Goal: Task Accomplishment & Management: Use online tool/utility

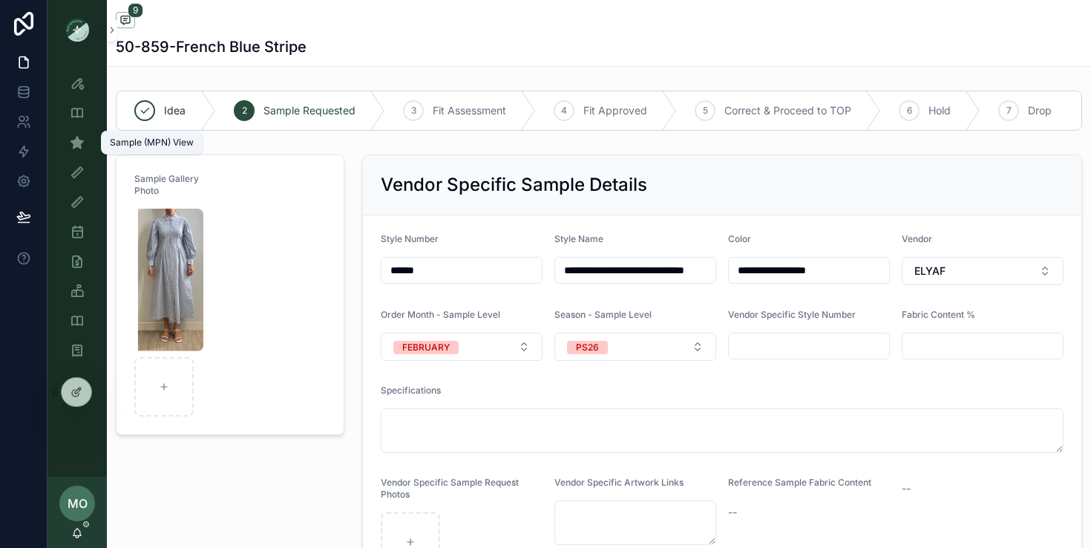
click at [76, 137] on icon "scrollable content" at bounding box center [77, 142] width 15 height 15
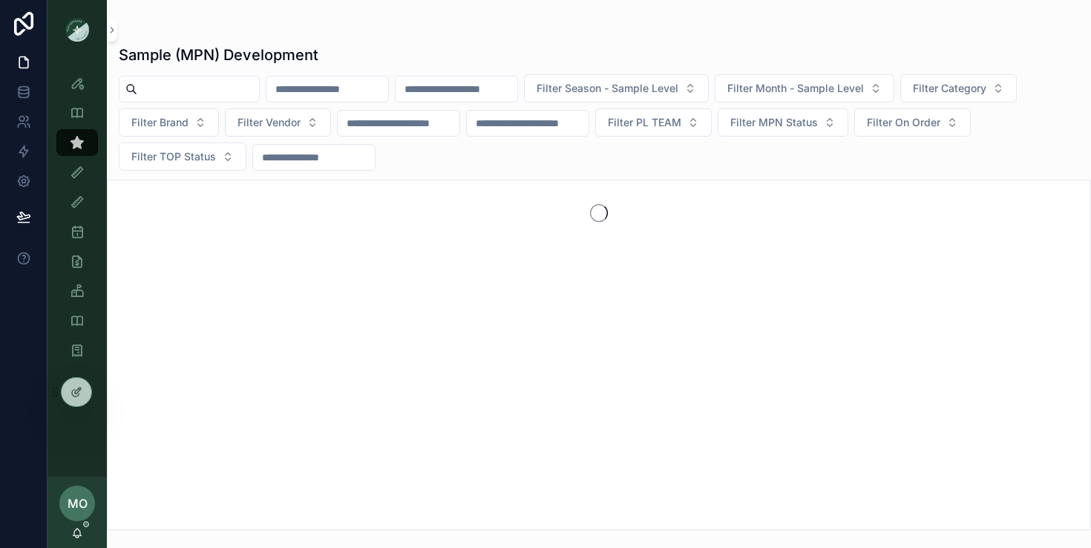
click at [198, 103] on div "Filter Season - Sample Level Filter Month - Sample Level Filter Category Filter…" at bounding box center [599, 122] width 984 height 97
click at [194, 95] on input "scrollable content" at bounding box center [198, 89] width 122 height 21
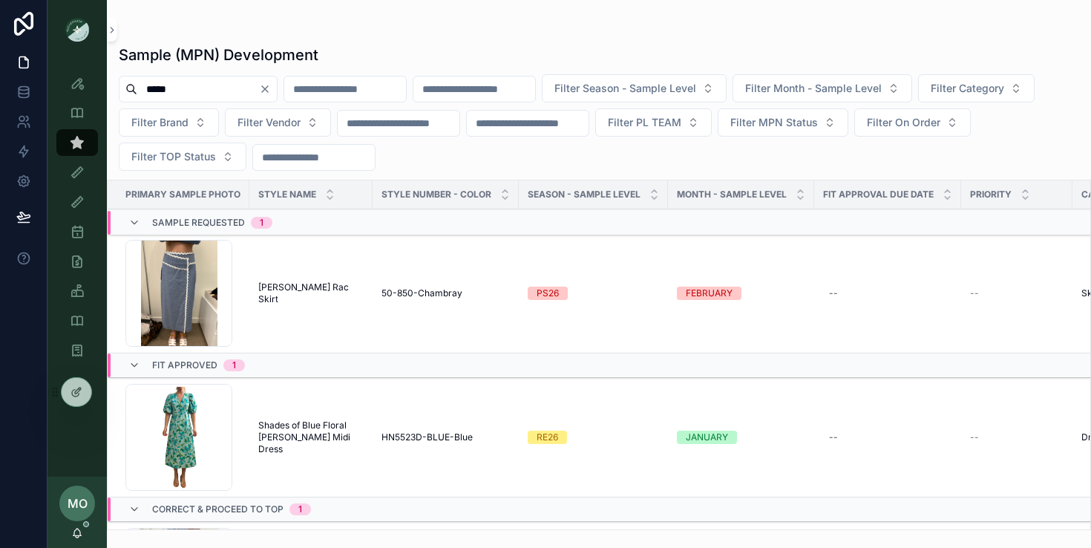
drag, startPoint x: 188, startPoint y: 95, endPoint x: 118, endPoint y: 86, distance: 70.3
click at [119, 86] on div "*****" at bounding box center [198, 89] width 159 height 27
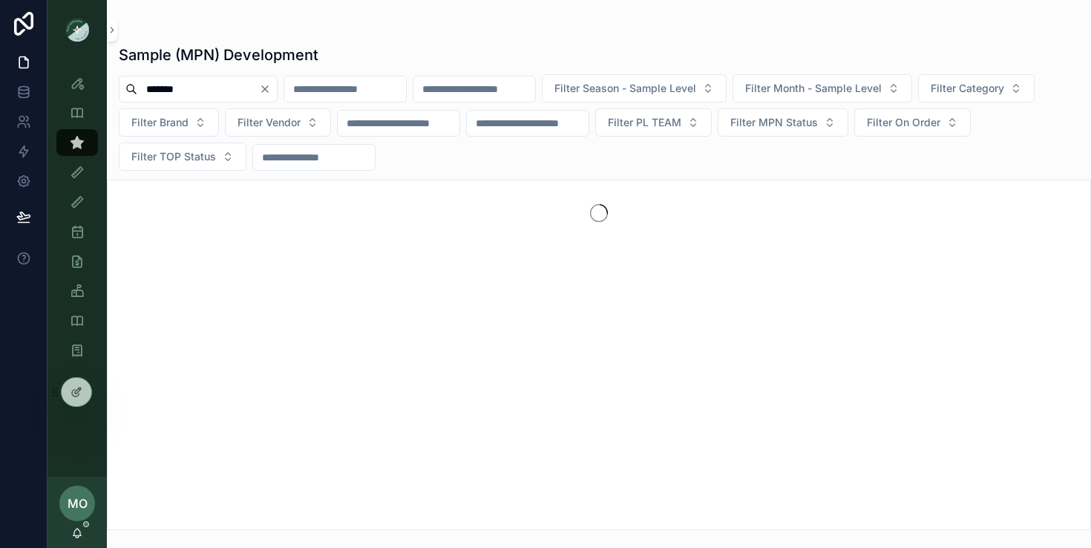
type input "*******"
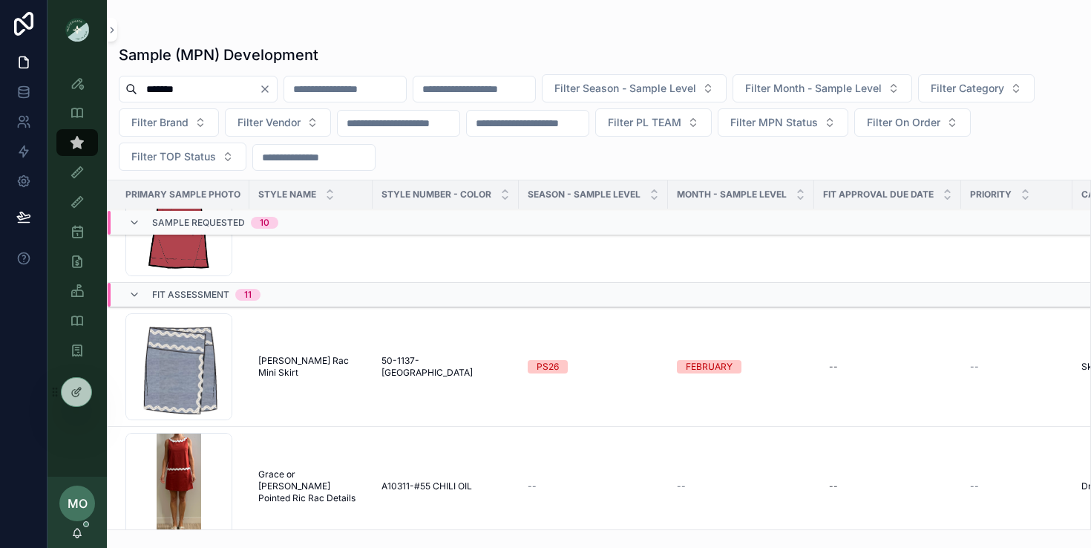
scroll to position [1131, 0]
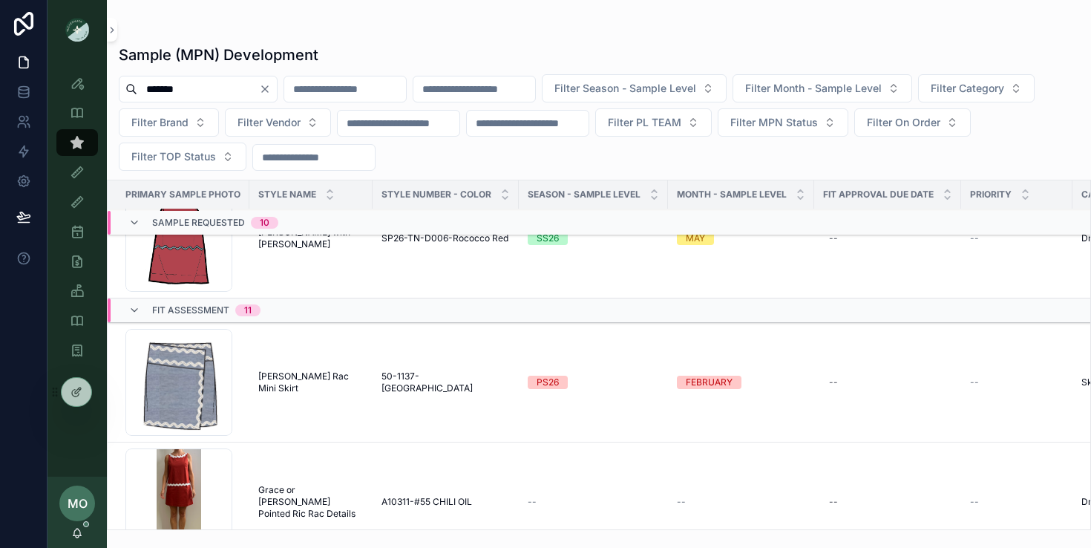
click at [284, 376] on td "Macey Ric Rac Mini Skirt Macey Ric Rac Mini Skirt" at bounding box center [310, 383] width 123 height 120
click at [274, 382] on span "Macey Ric Rac Mini Skirt" at bounding box center [310, 382] width 105 height 24
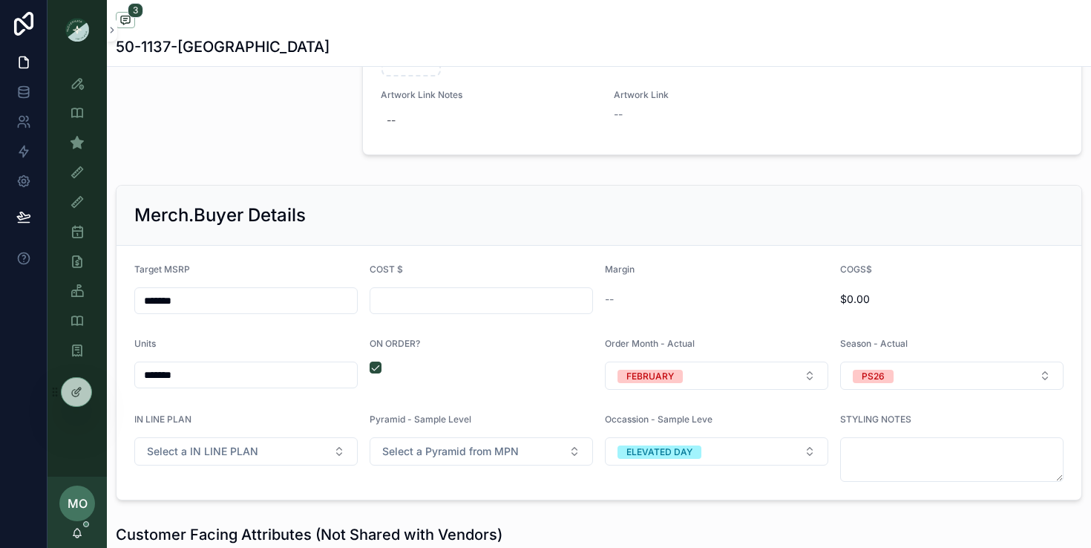
scroll to position [1811, 0]
click at [401, 298] on input "scrollable content" at bounding box center [481, 301] width 222 height 21
paste input "******"
type input "******"
click at [230, 132] on div "scrollable content" at bounding box center [230, 10] width 246 height 315
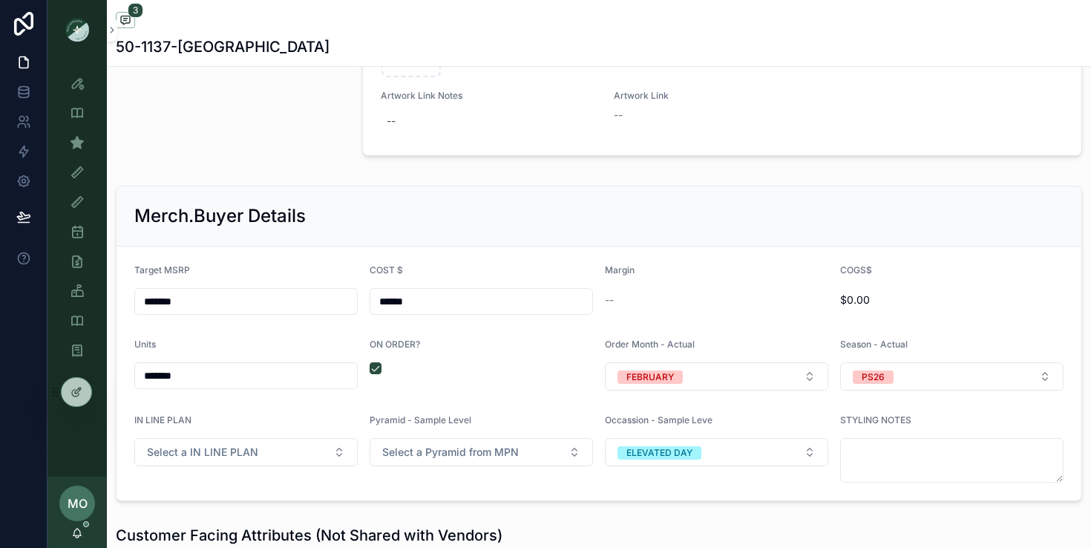
click at [447, 304] on input "******" at bounding box center [481, 301] width 222 height 21
click at [239, 370] on input "*******" at bounding box center [246, 375] width 222 height 21
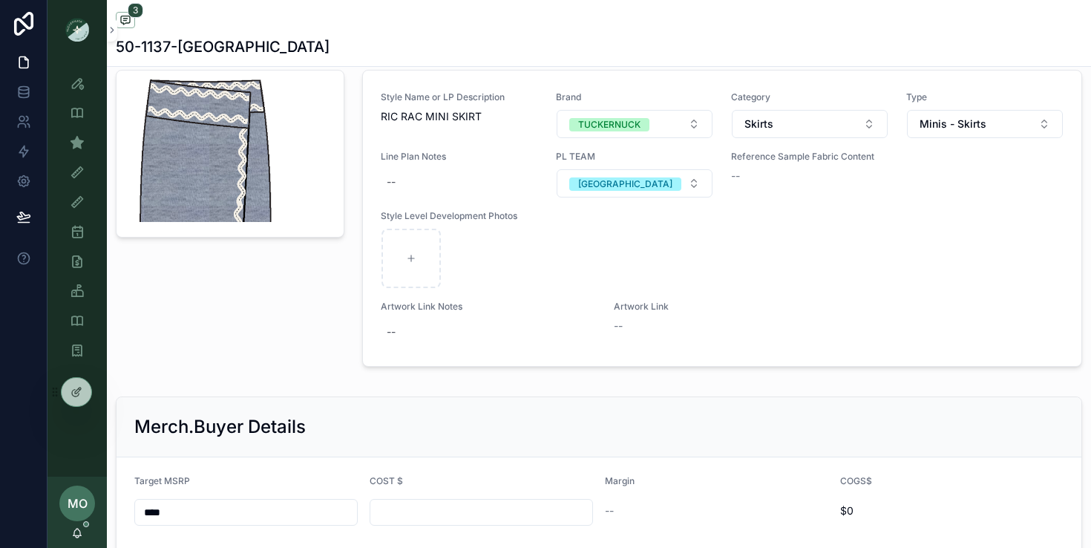
scroll to position [1838, 0]
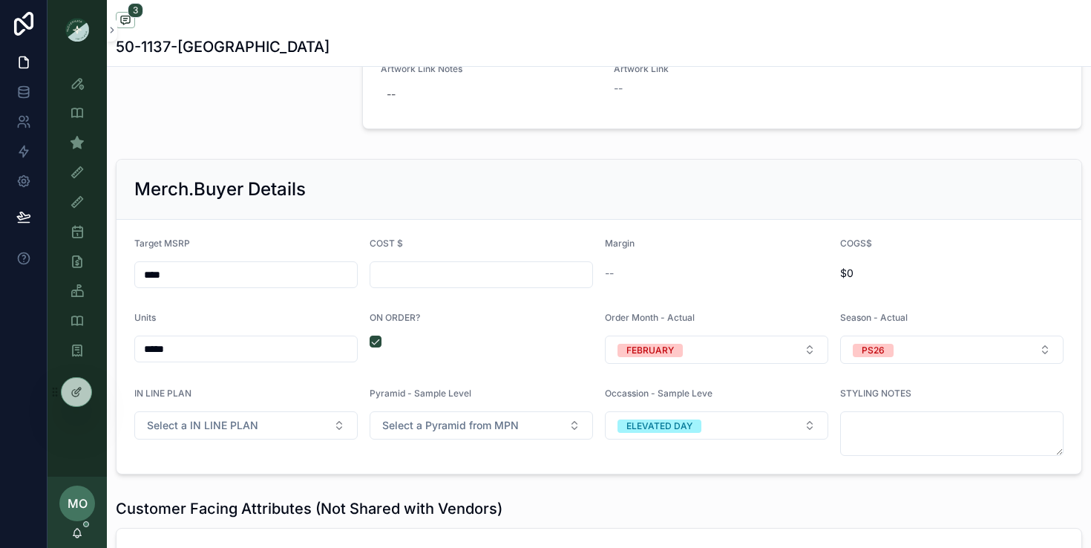
click at [390, 271] on input "scrollable content" at bounding box center [481, 274] width 222 height 21
paste input "******"
type input "*****"
type input "******"
click at [411, 150] on div "**********" at bounding box center [599, 203] width 984 height 3912
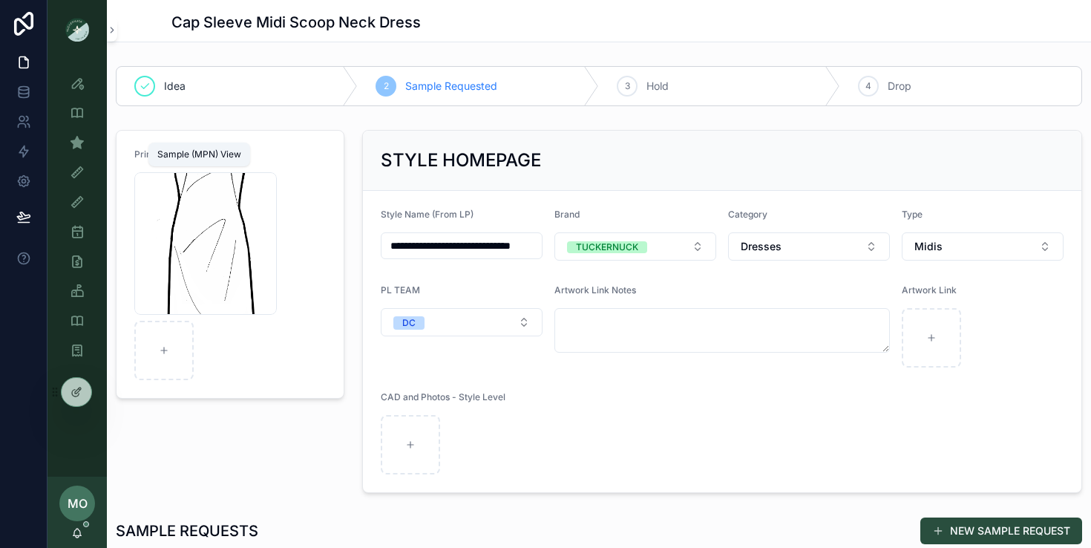
click at [73, 137] on icon "scrollable content" at bounding box center [77, 142] width 15 height 15
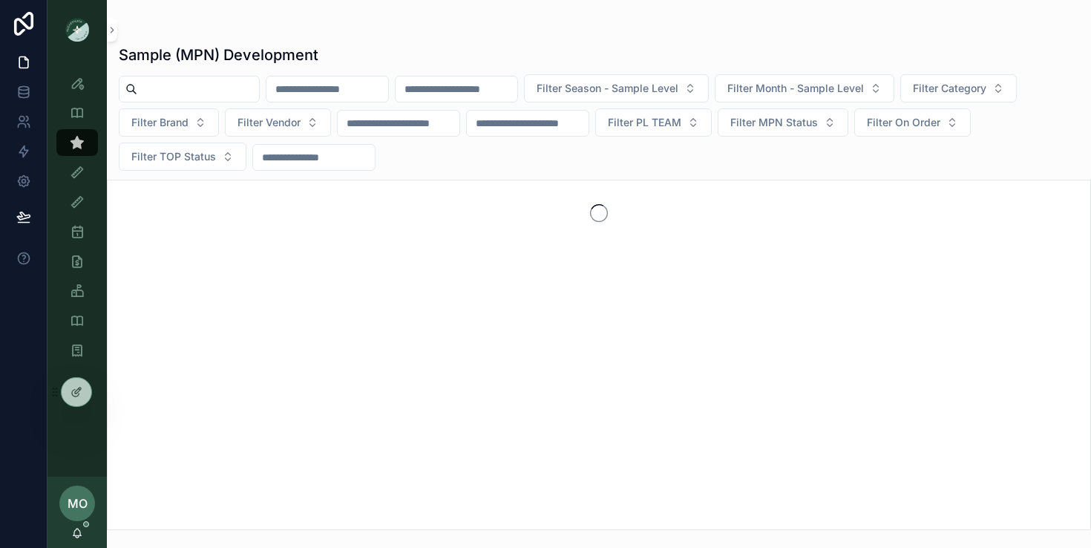
click at [214, 87] on input "scrollable content" at bounding box center [198, 89] width 122 height 21
type input "****"
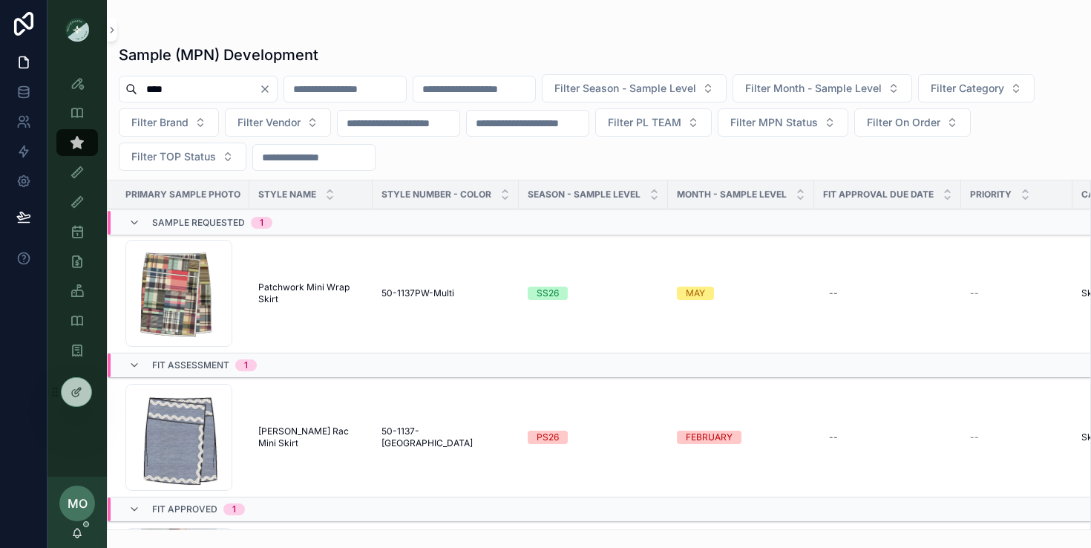
scroll to position [36, 0]
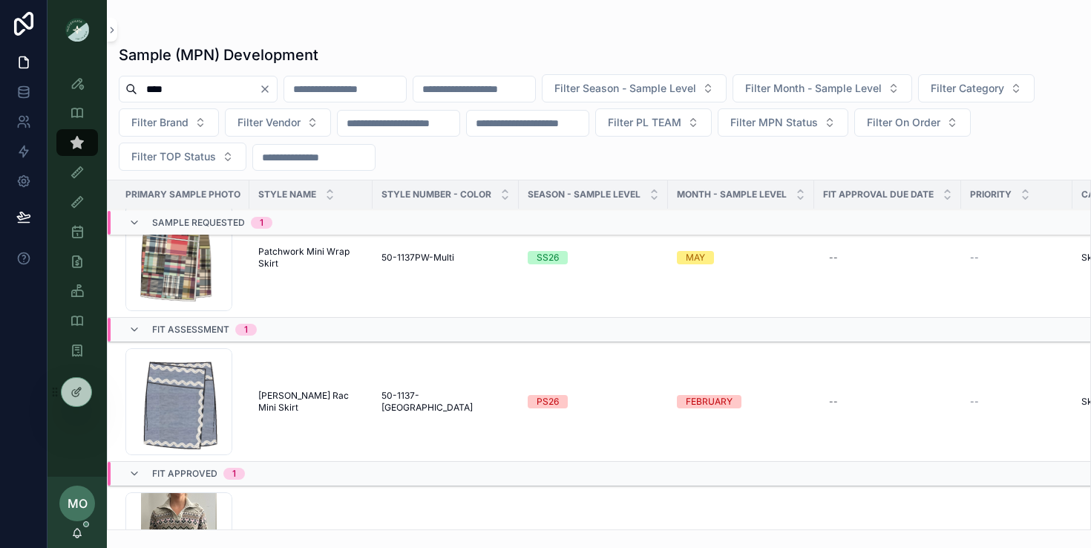
click at [303, 404] on span "Macey Ric Rac Mini Skirt" at bounding box center [310, 402] width 105 height 24
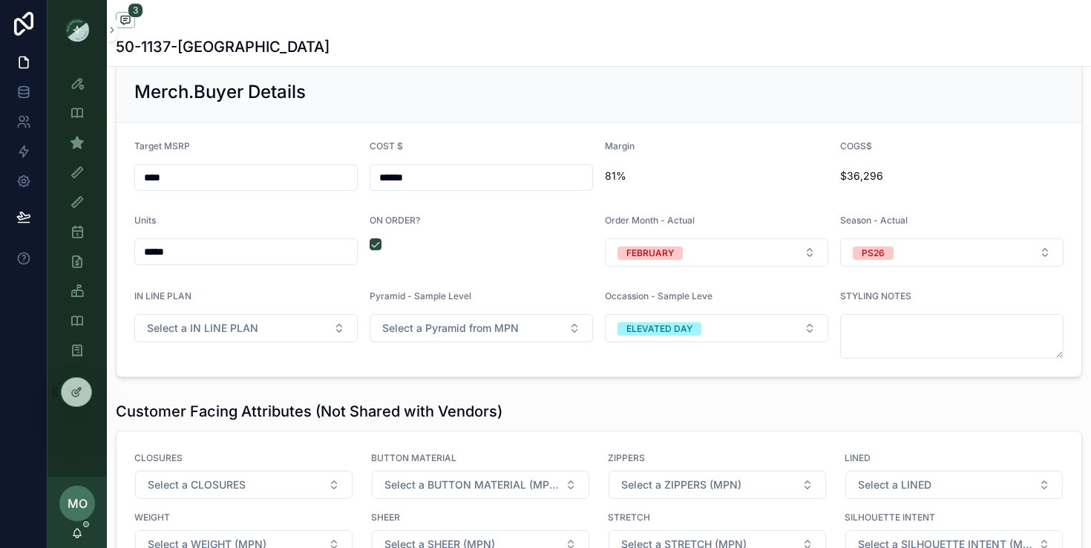
scroll to position [1916, 0]
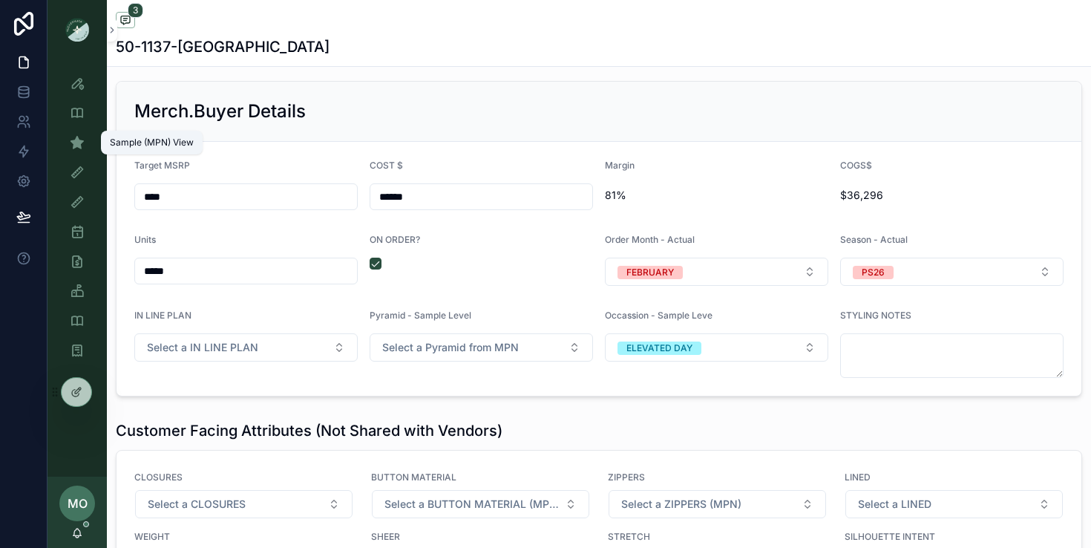
click at [83, 143] on icon "scrollable content" at bounding box center [77, 142] width 15 height 15
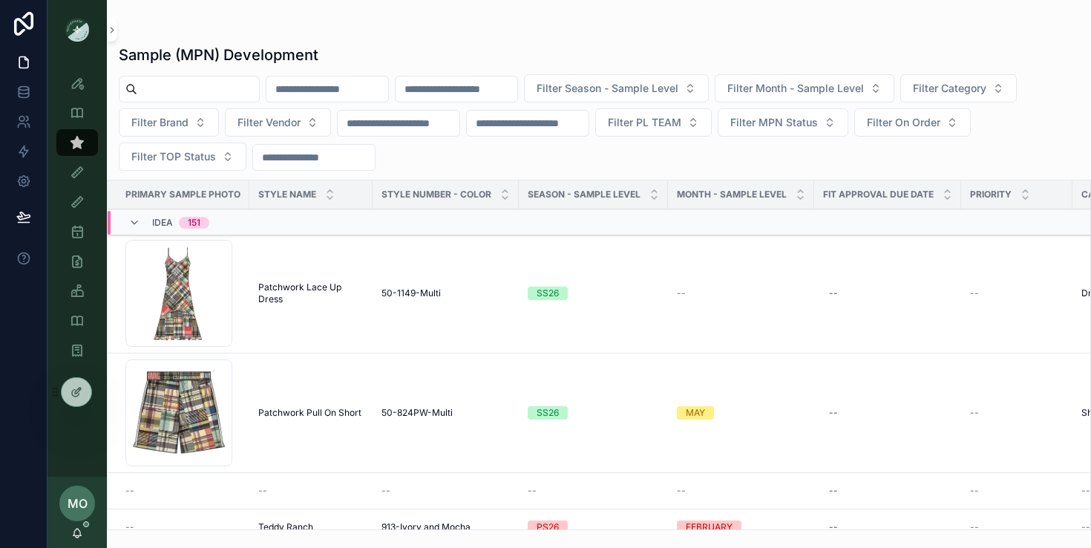
click at [134, 222] on icon "scrollable content" at bounding box center [134, 223] width 12 height 12
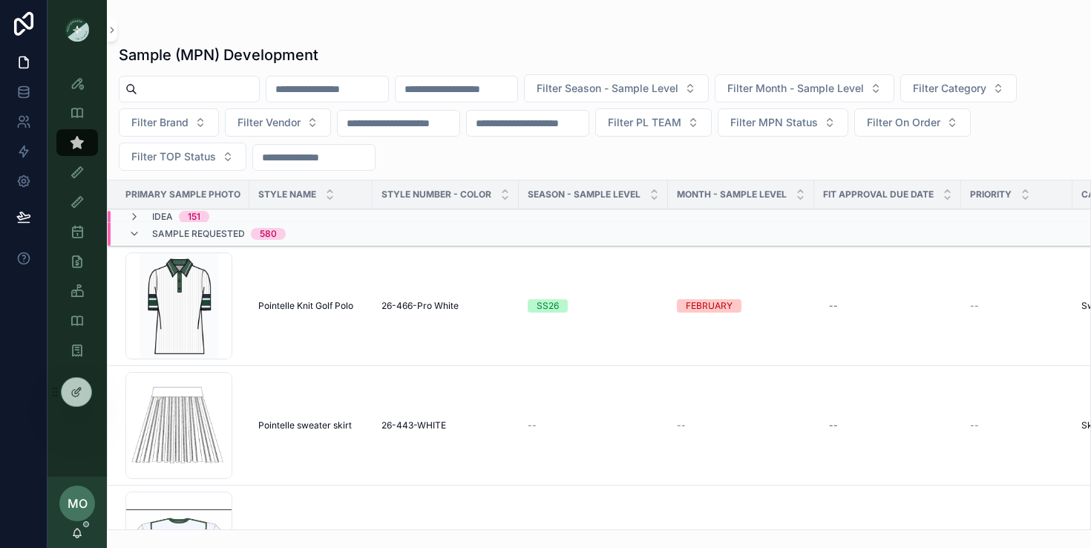
click at [321, 307] on span "Pointelle Knit Golf Polo" at bounding box center [305, 306] width 95 height 12
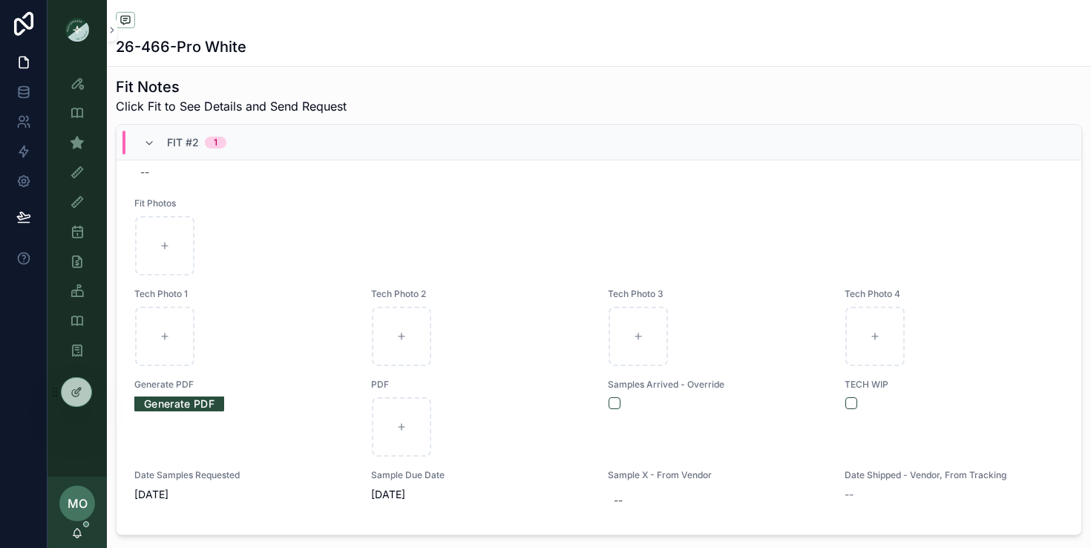
scroll to position [1249, 0]
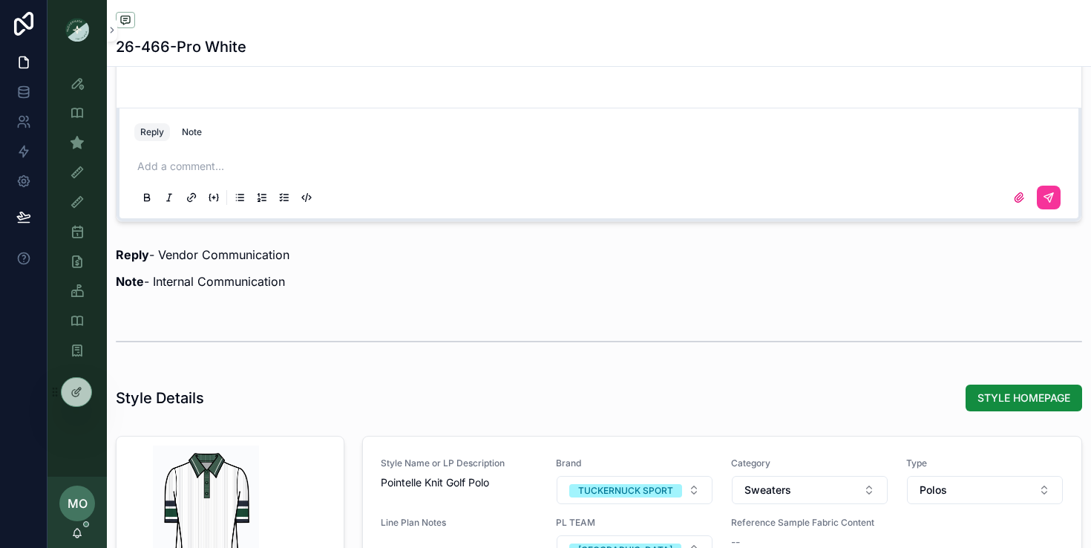
click at [191, 129] on div "Note" at bounding box center [192, 132] width 20 height 12
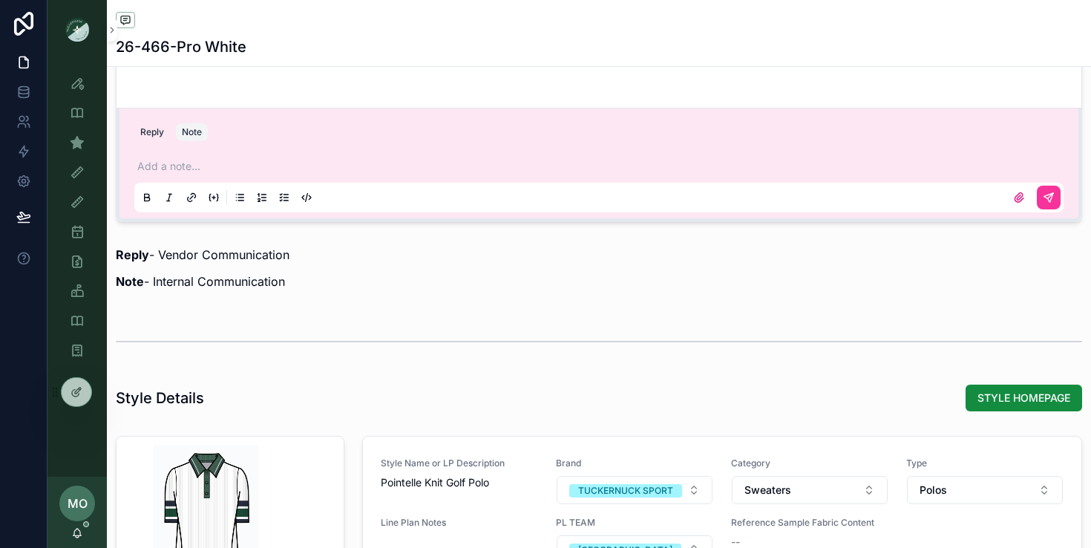
click at [177, 160] on p "scrollable content" at bounding box center [601, 166] width 929 height 15
drag, startPoint x: 192, startPoint y: 168, endPoint x: 151, endPoint y: 167, distance: 40.8
click at [152, 167] on p "********" at bounding box center [601, 166] width 929 height 15
click at [79, 232] on icon "scrollable content" at bounding box center [77, 231] width 15 height 15
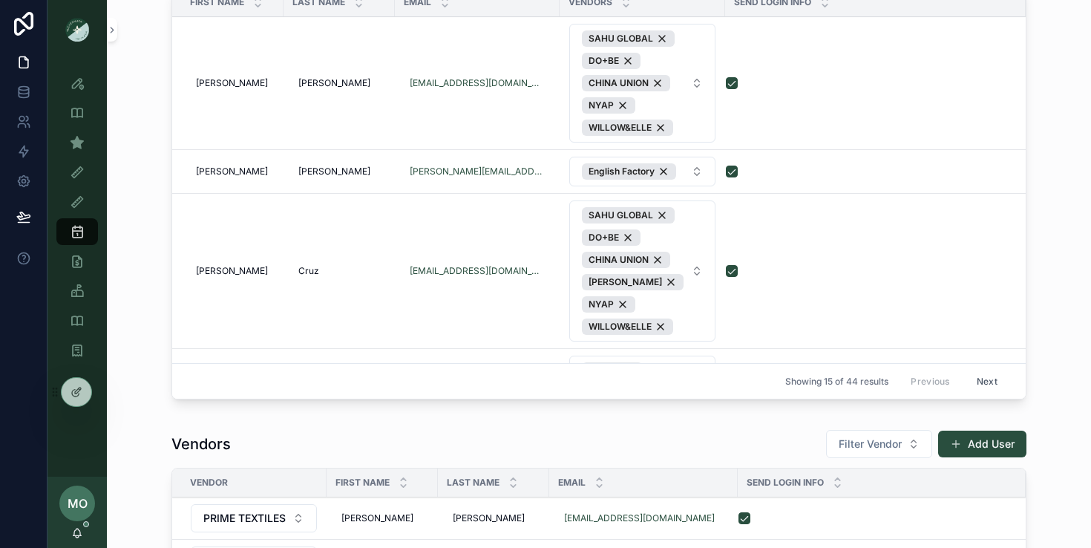
scroll to position [605, 0]
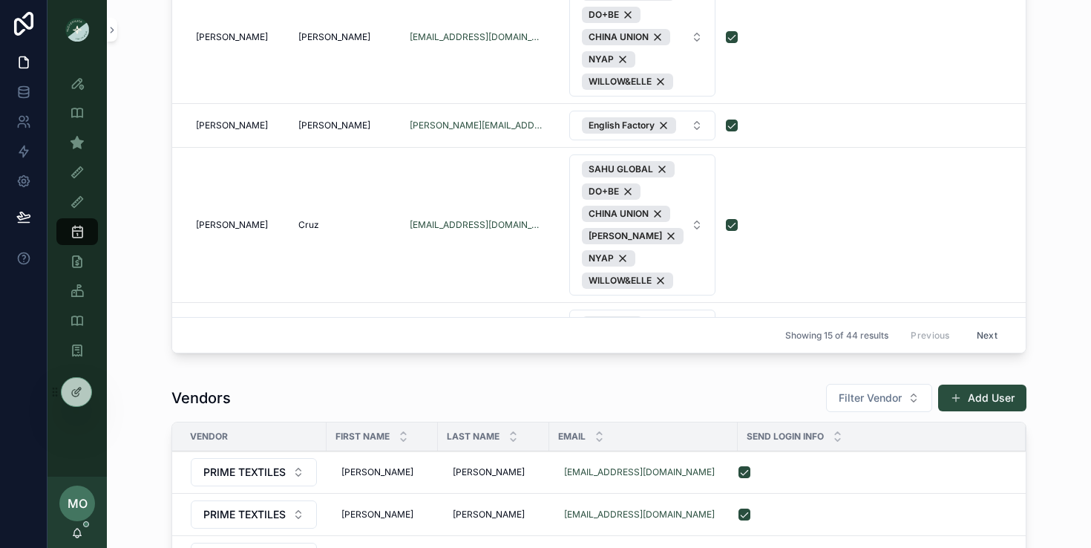
click at [82, 160] on div "Fit View" at bounding box center [77, 172] width 24 height 24
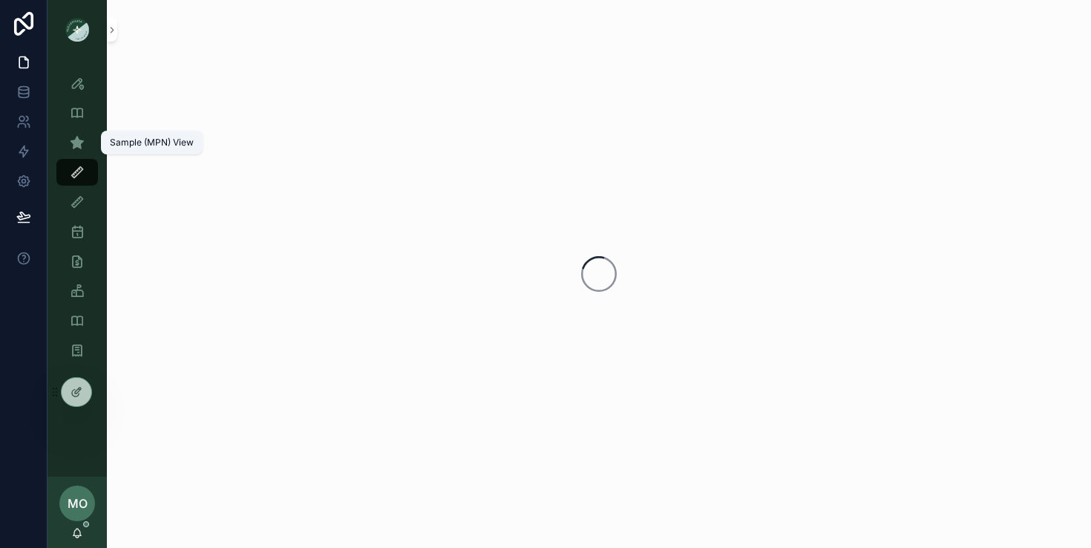
click at [82, 137] on icon "scrollable content" at bounding box center [77, 142] width 15 height 15
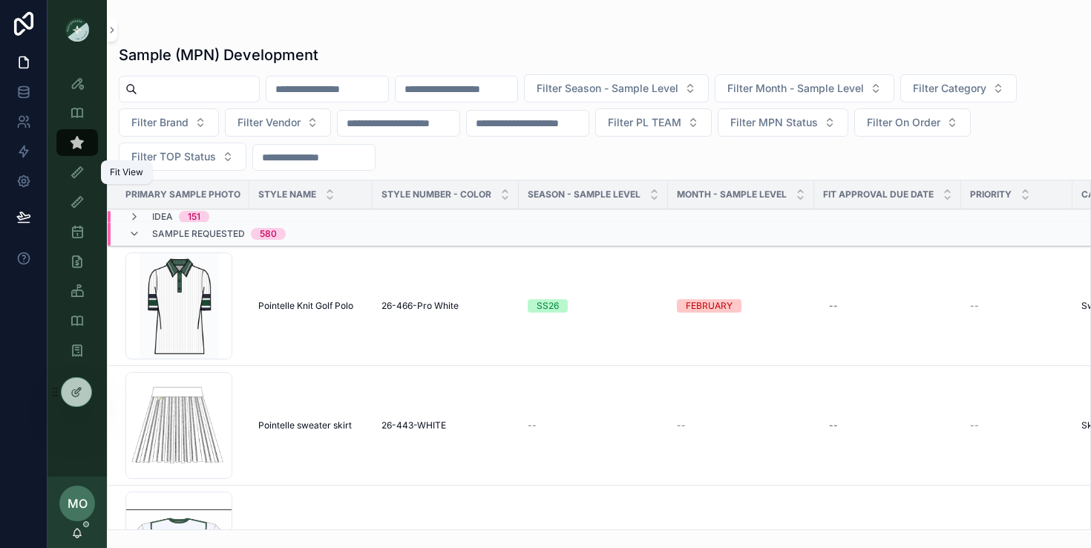
click at [82, 174] on icon "scrollable content" at bounding box center [77, 172] width 15 height 15
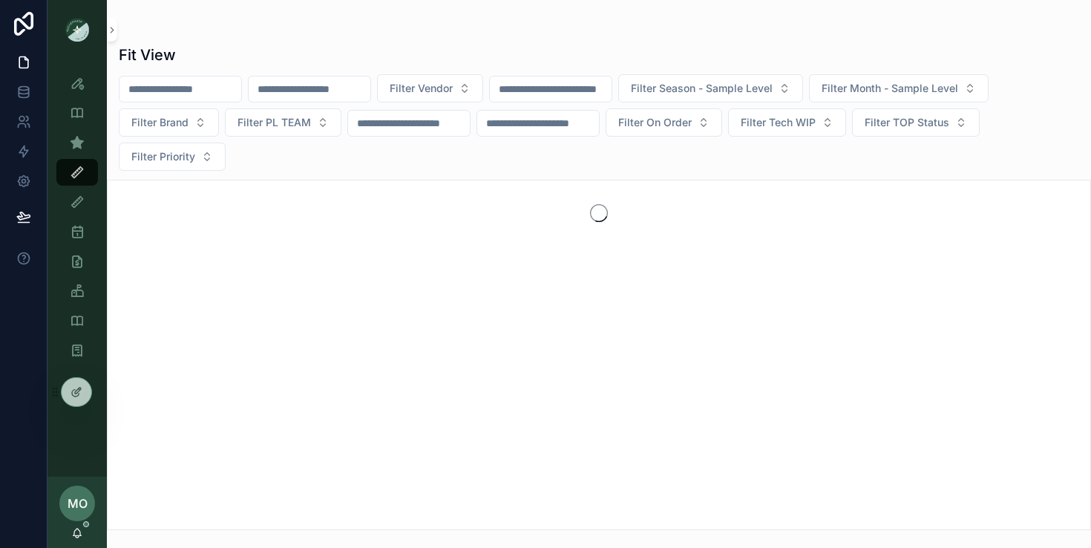
click at [80, 195] on icon "scrollable content" at bounding box center [77, 202] width 15 height 15
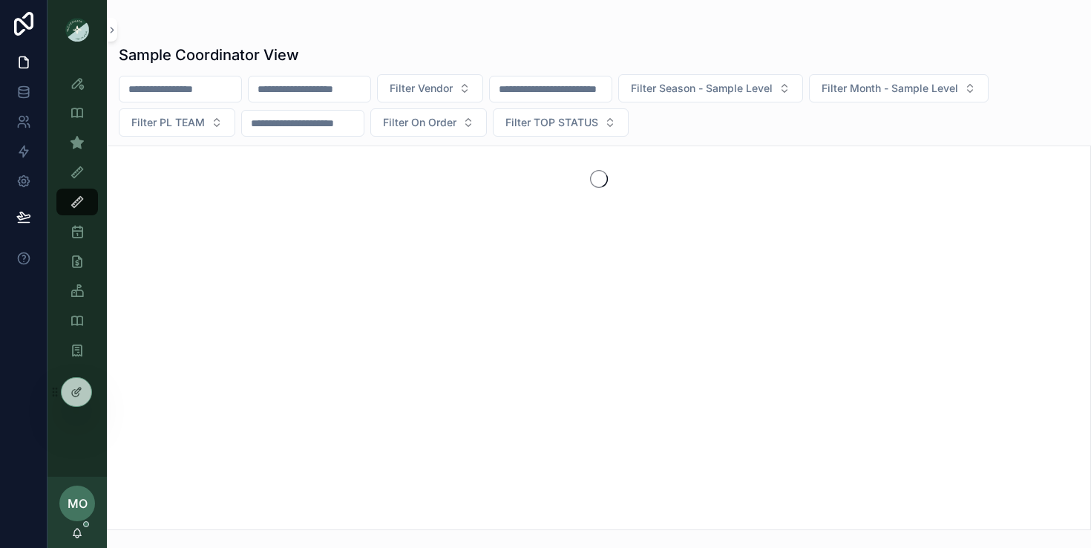
click at [78, 229] on icon "scrollable content" at bounding box center [77, 231] width 15 height 15
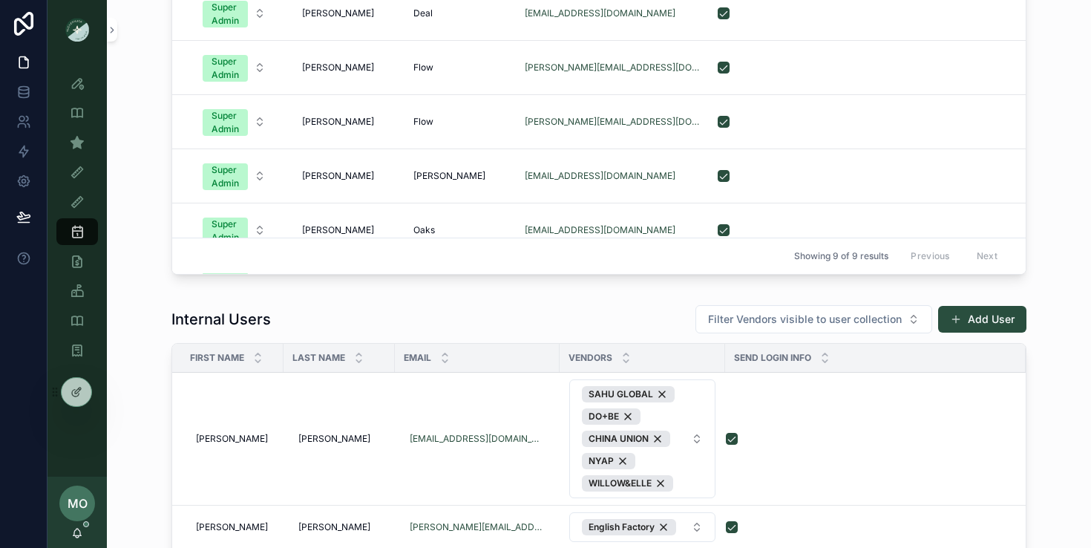
scroll to position [256, 0]
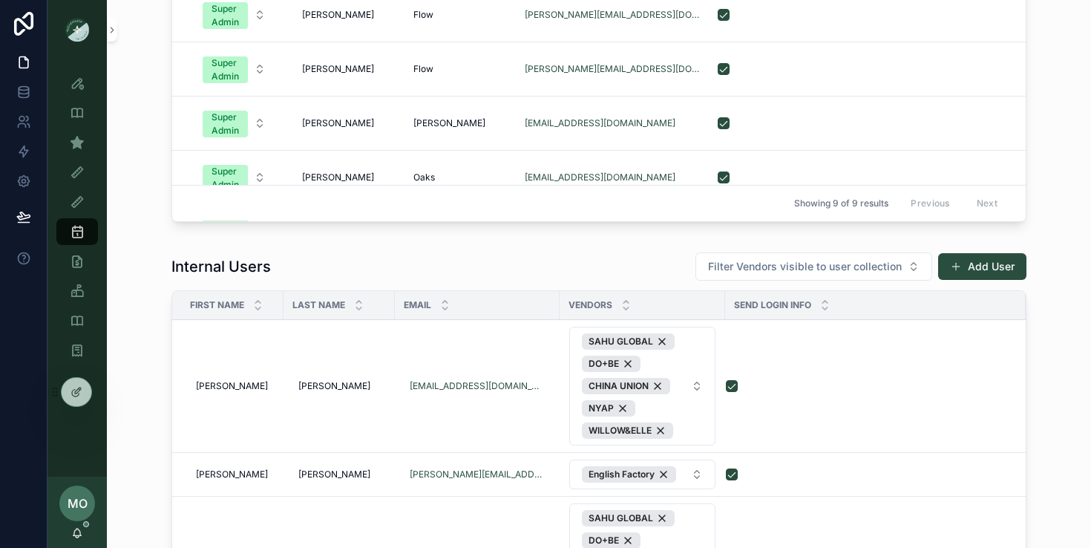
click at [900, 255] on button "Filter Vendors visible to user collection" at bounding box center [814, 266] width 237 height 28
type input "***"
click at [740, 331] on span "GNN" at bounding box center [730, 326] width 24 height 15
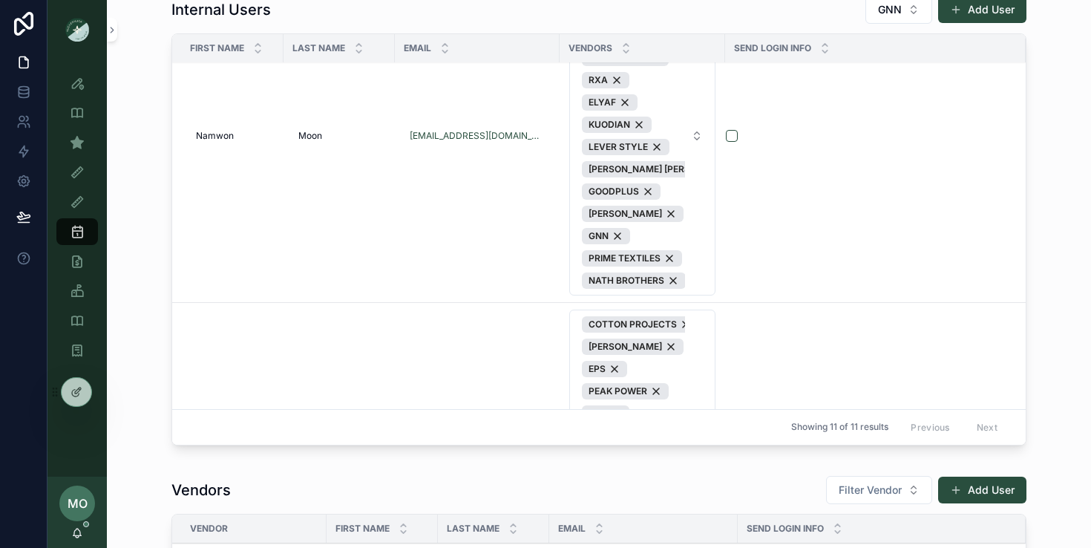
scroll to position [1326, 0]
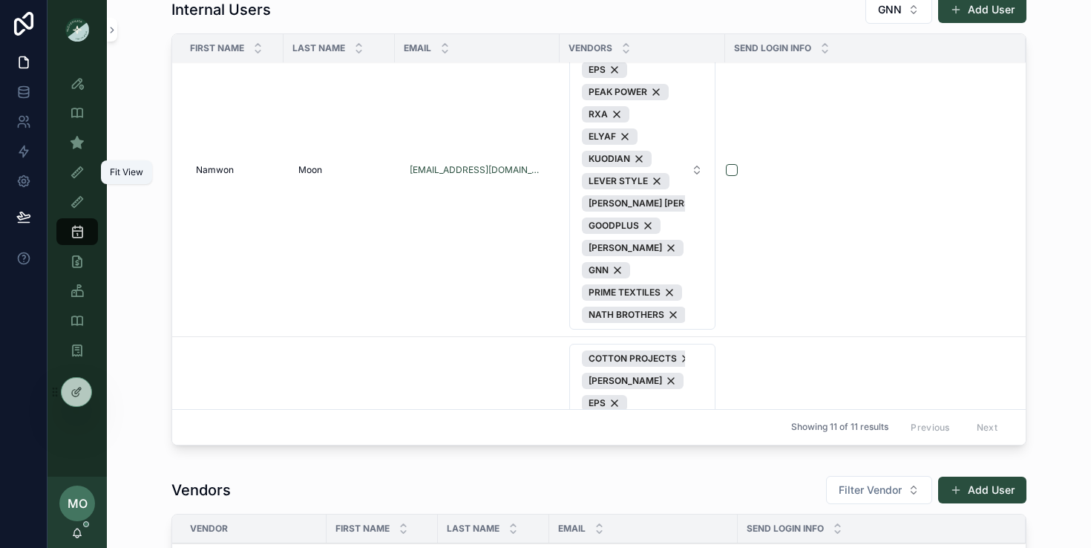
click at [82, 169] on icon "scrollable content" at bounding box center [77, 172] width 15 height 15
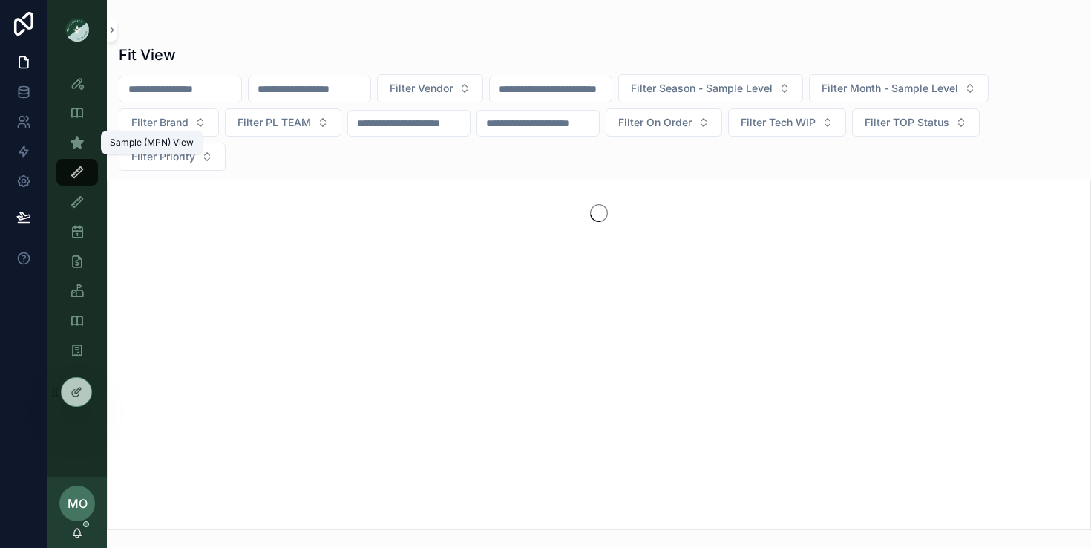
click at [81, 144] on icon "scrollable content" at bounding box center [77, 142] width 15 height 15
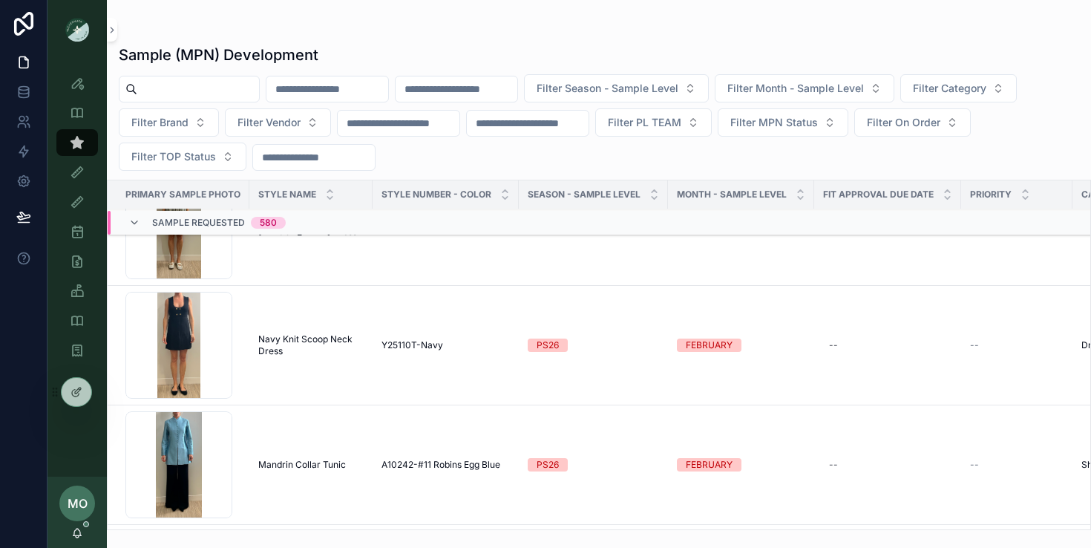
scroll to position [1172, 0]
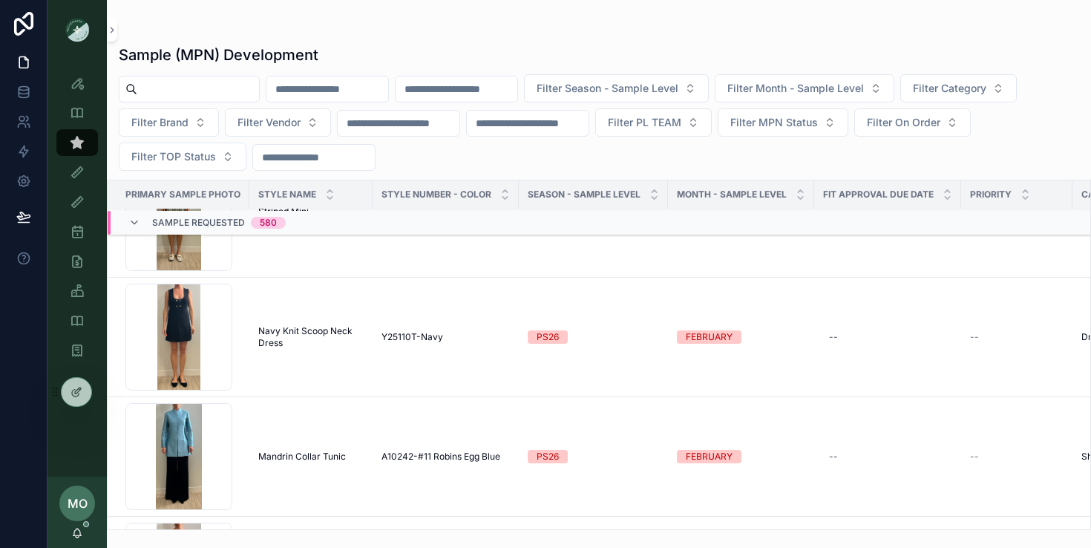
click at [146, 125] on span "Filter Brand" at bounding box center [159, 122] width 57 height 15
type input "***"
click at [160, 182] on div "POMANDER PLACE" at bounding box center [169, 183] width 206 height 24
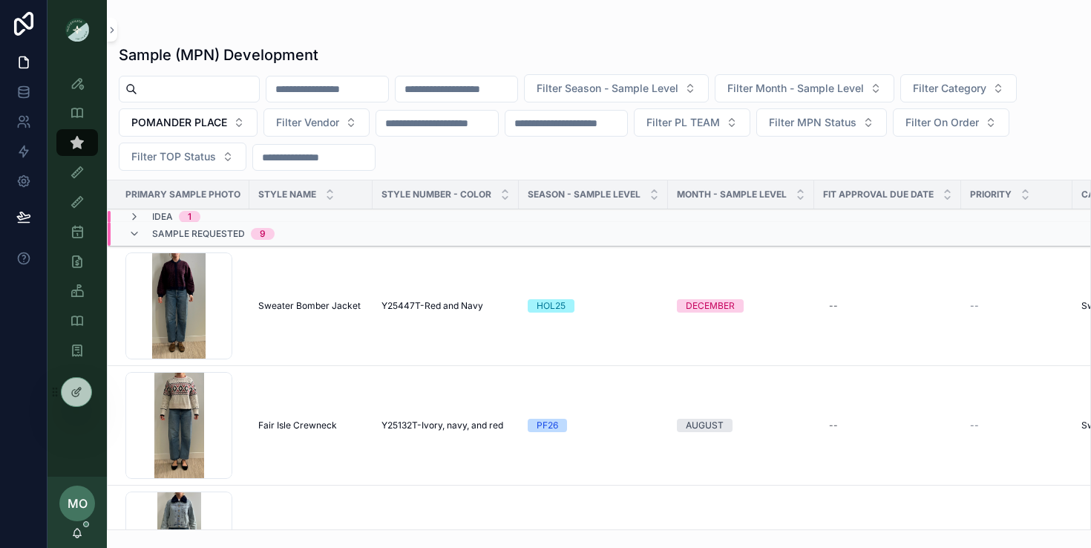
click at [324, 304] on span "Sweater Bomber Jacket" at bounding box center [309, 306] width 102 height 12
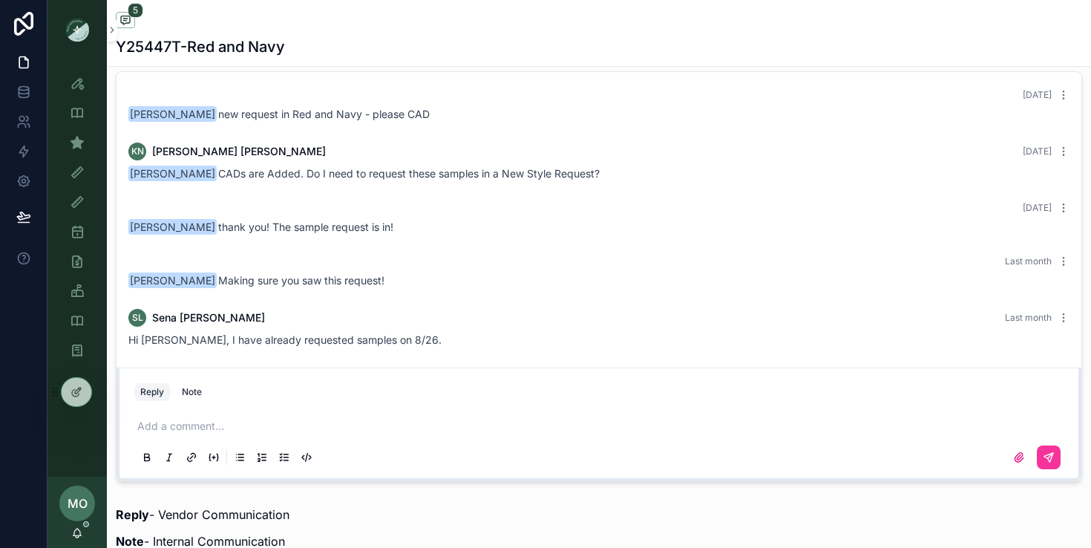
scroll to position [1165, 0]
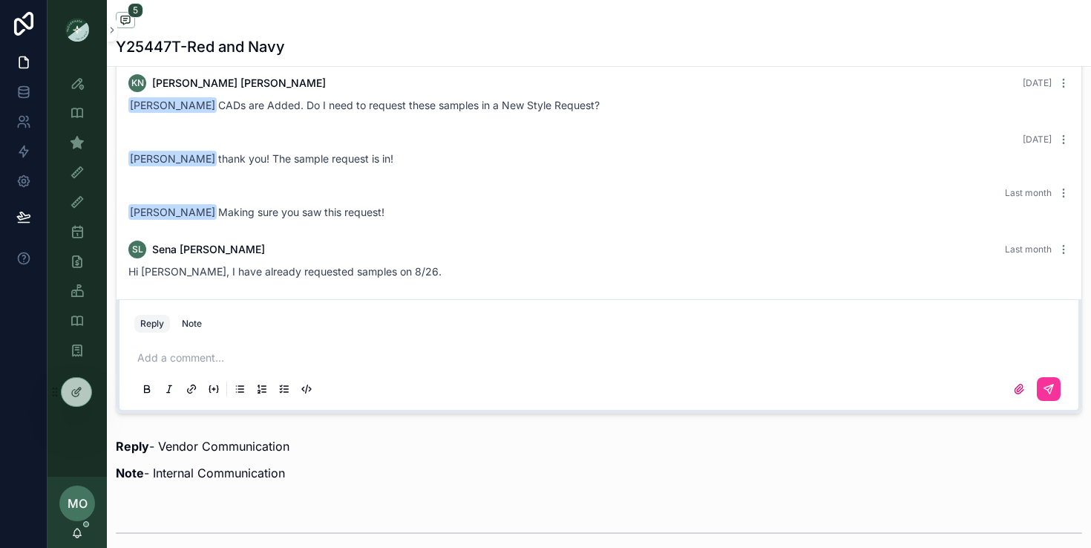
click at [1020, 393] on icon "scrollable content" at bounding box center [1019, 389] width 9 height 9
click at [0, 0] on input "scrollable content" at bounding box center [0, 0] width 0 height 0
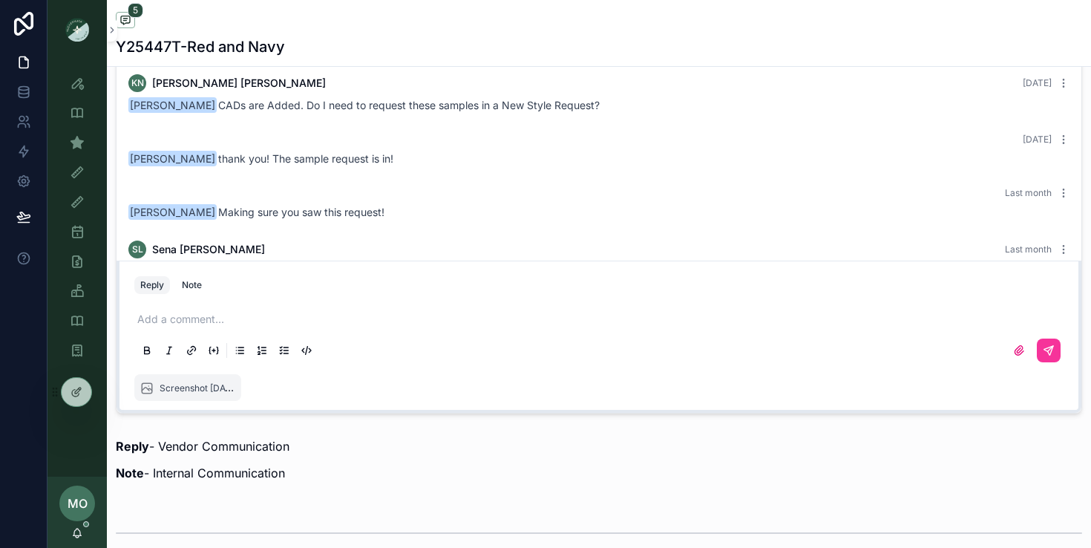
click at [1056, 352] on button "scrollable content" at bounding box center [1049, 351] width 24 height 24
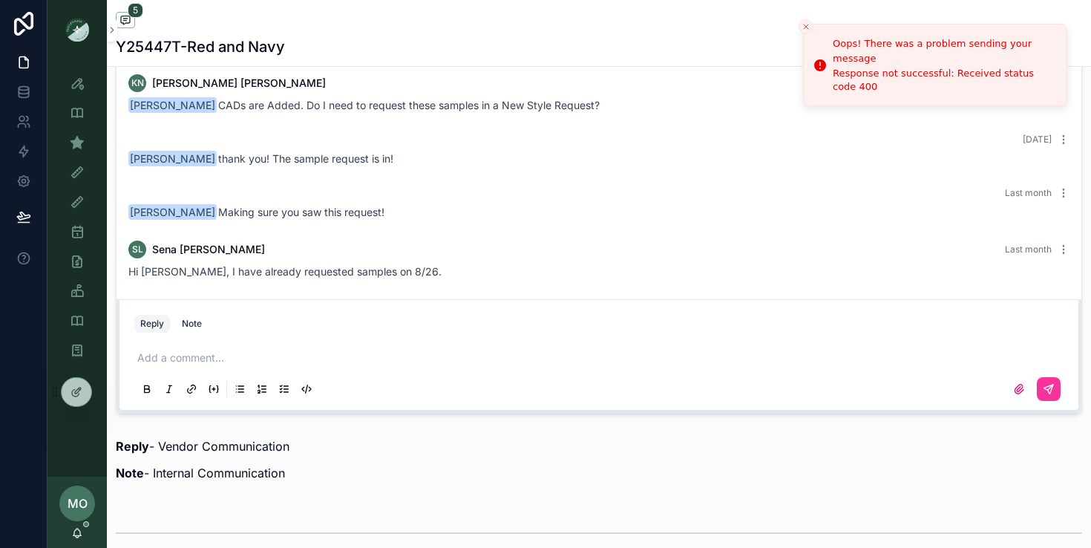
click at [803, 26] on icon "Close toast" at bounding box center [806, 26] width 9 height 9
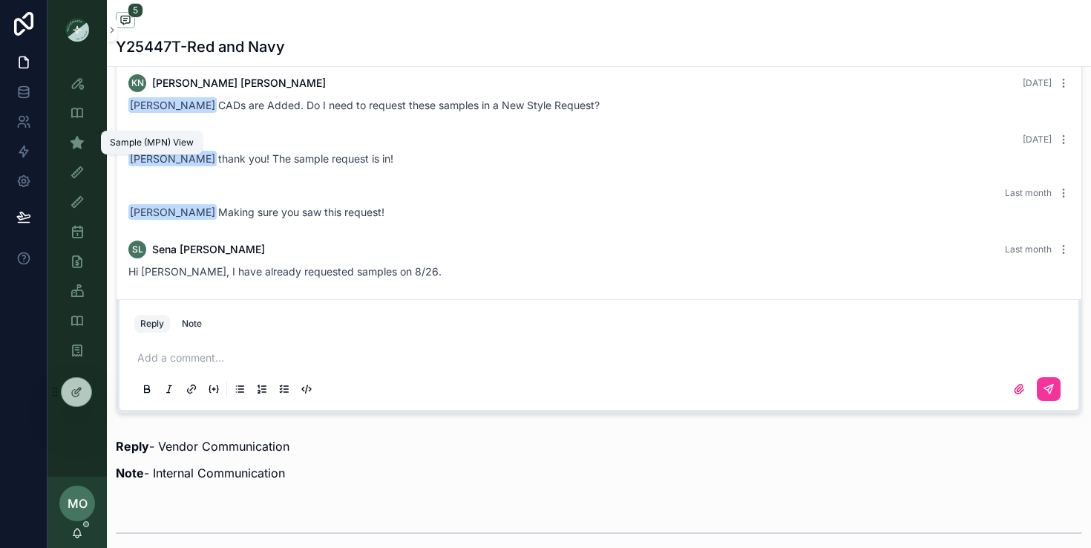
click at [79, 146] on icon "scrollable content" at bounding box center [77, 142] width 15 height 15
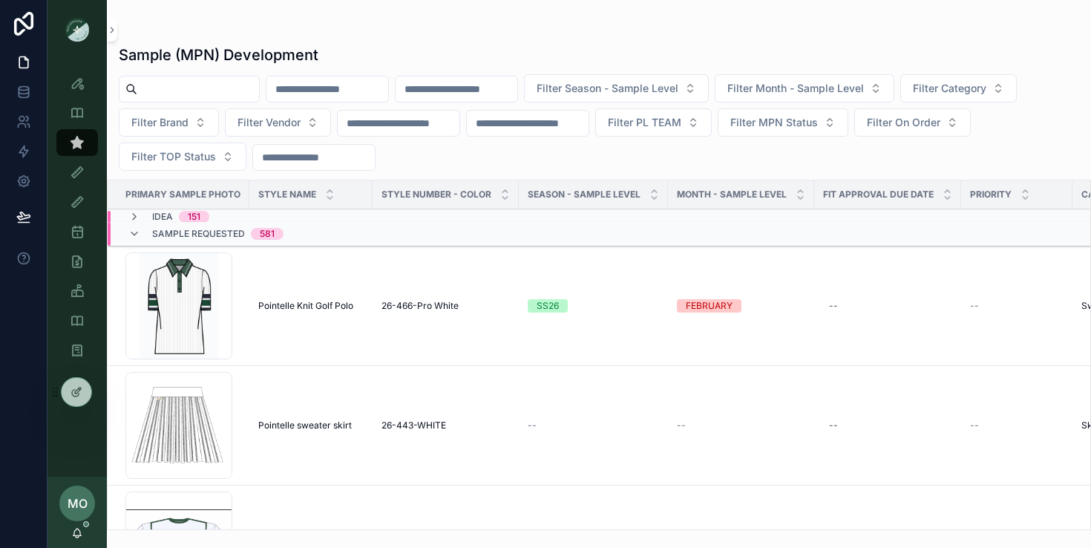
click at [24, 19] on icon at bounding box center [24, 24] width 30 height 24
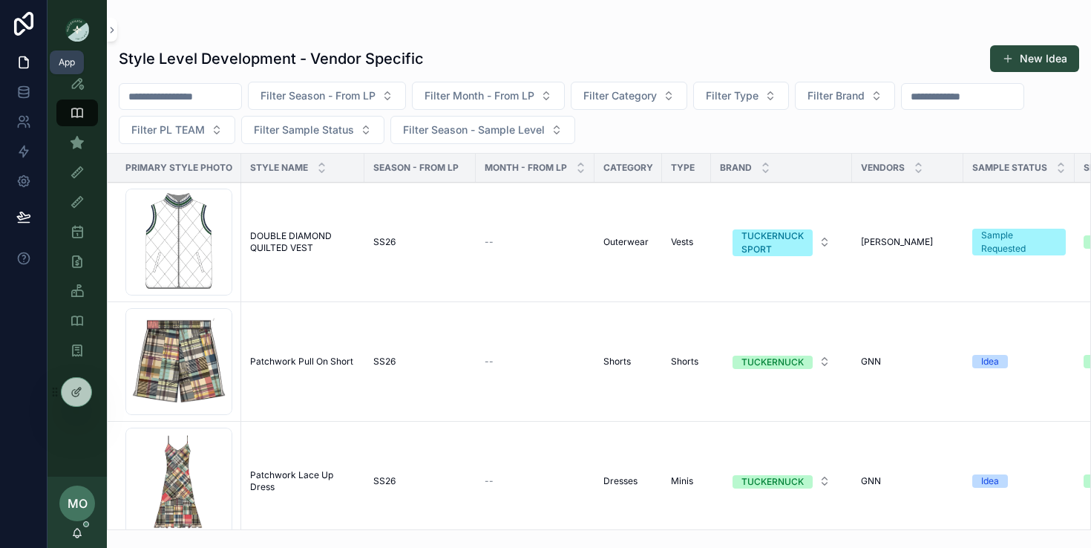
click at [22, 65] on icon at bounding box center [23, 62] width 15 height 15
click at [19, 27] on icon at bounding box center [24, 24] width 30 height 24
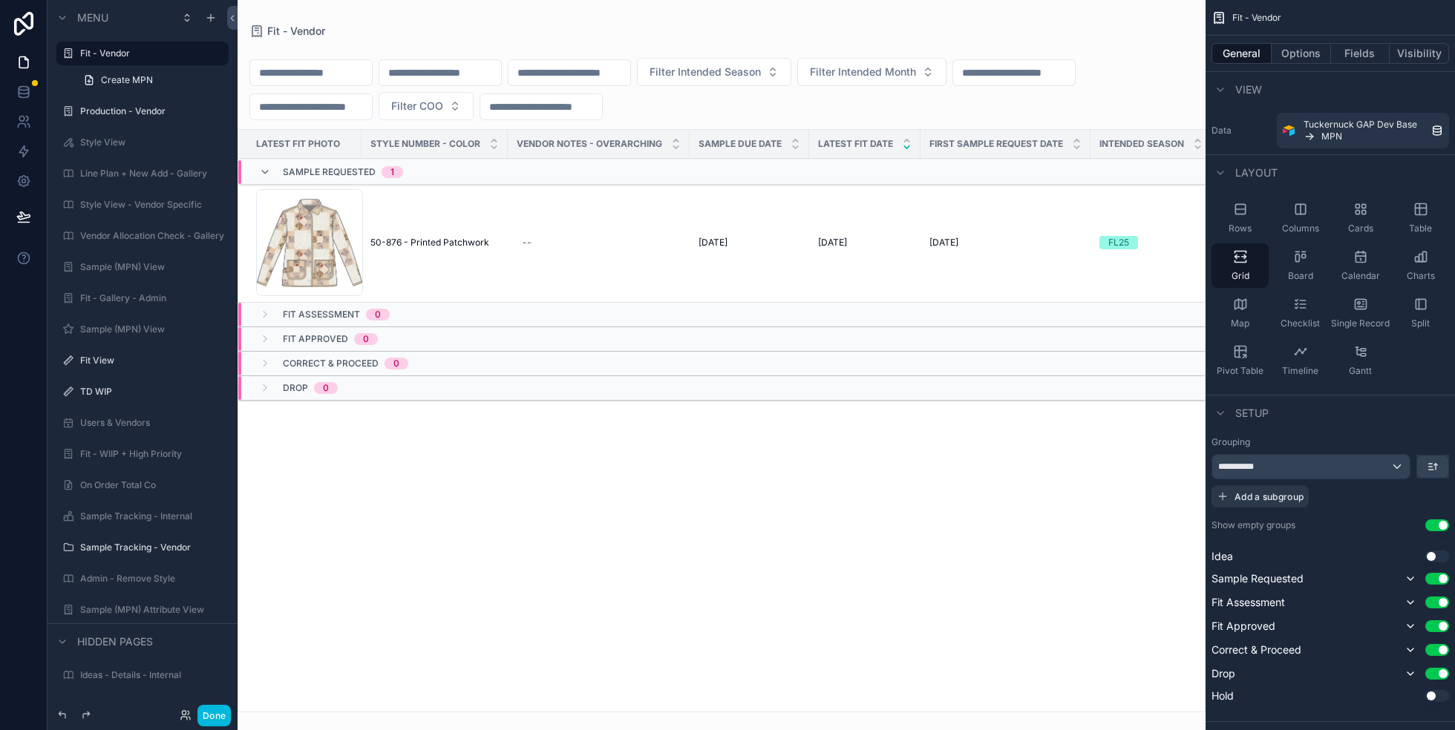
click at [218, 722] on button "Done" at bounding box center [213, 716] width 33 height 22
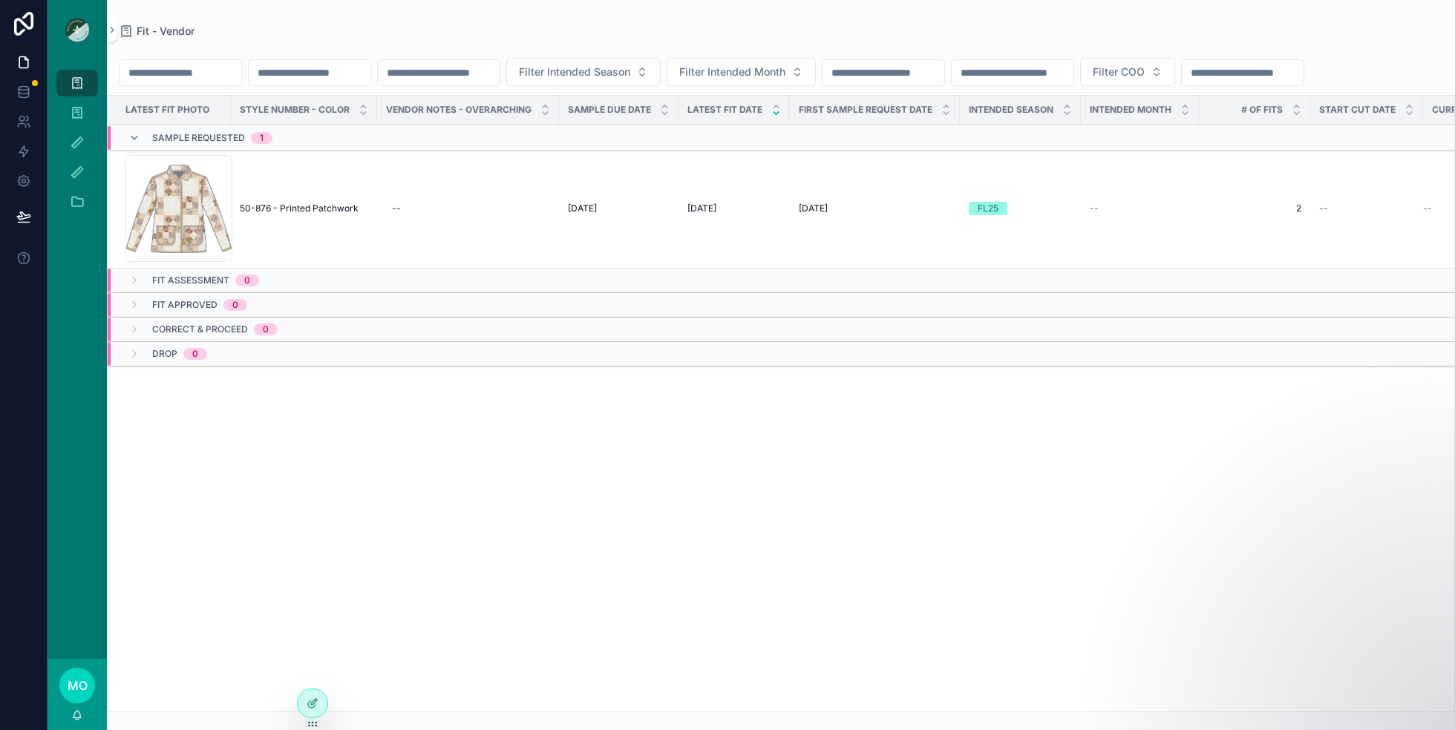
click at [266, 198] on td "50-876 - Printed Patchwork 50-876 - Printed Patchwork" at bounding box center [304, 209] width 146 height 120
click at [307, 208] on span "50-876 - Printed Patchwork" at bounding box center [299, 209] width 119 height 12
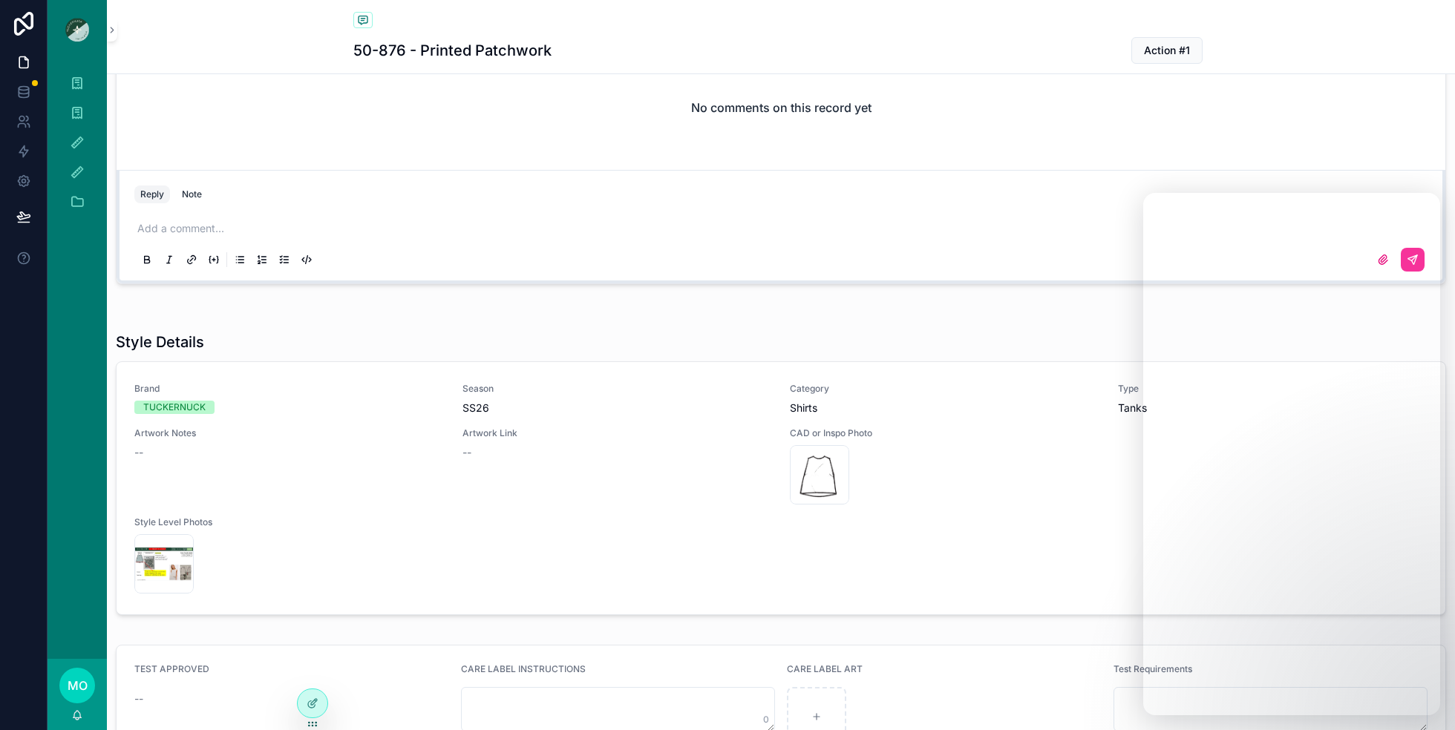
scroll to position [1033, 0]
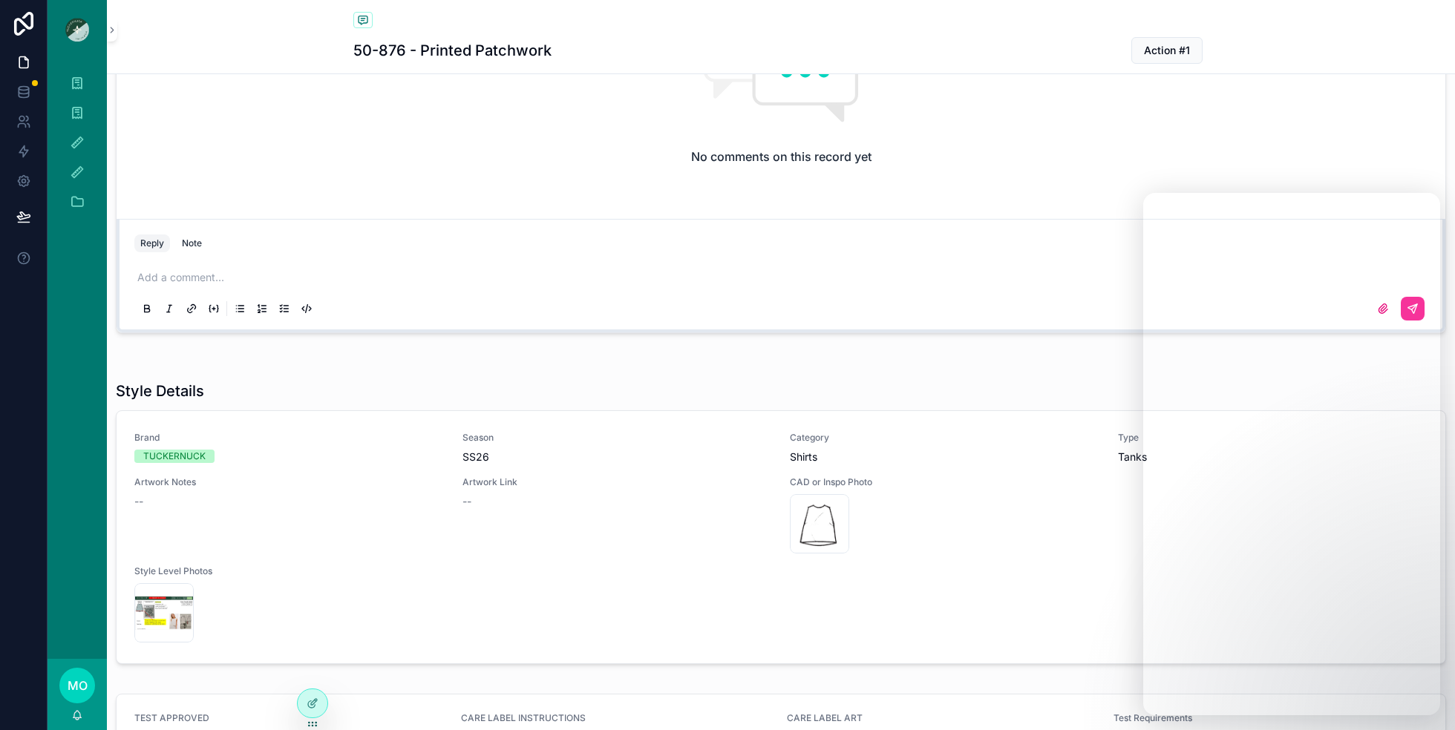
click at [183, 270] on p "scrollable content" at bounding box center [783, 277] width 1293 height 15
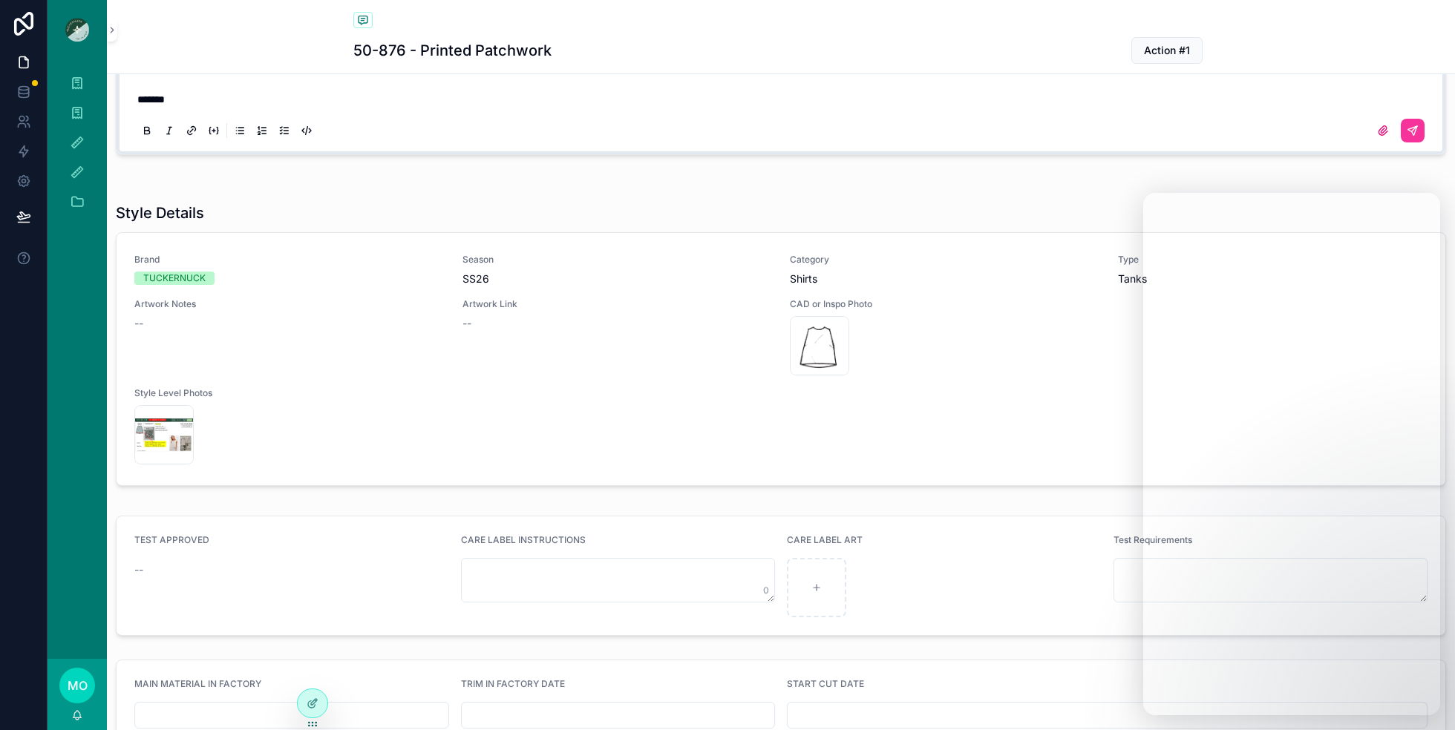
scroll to position [1246, 0]
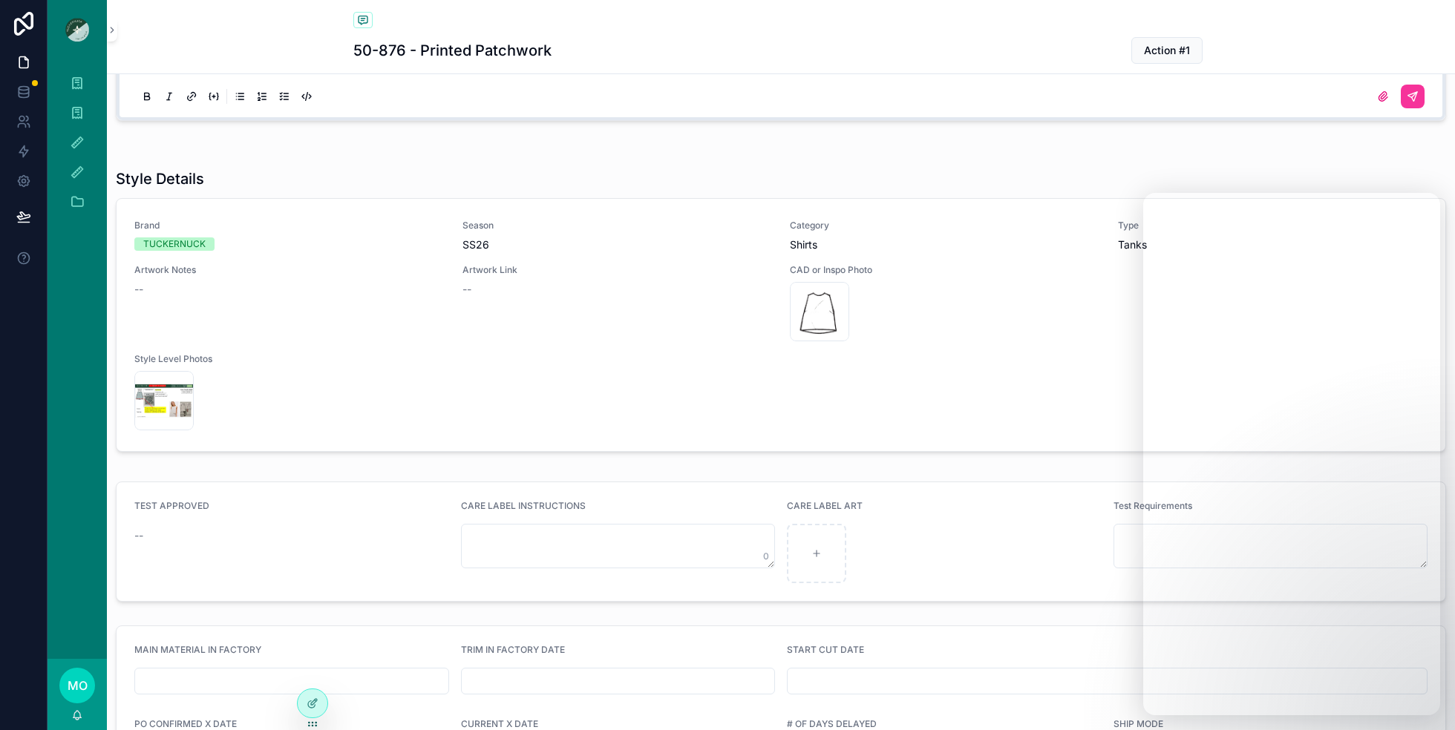
click at [1382, 99] on label "scrollable content" at bounding box center [1383, 97] width 24 height 24
click at [0, 0] on input "scrollable content" at bounding box center [0, 0] width 0 height 0
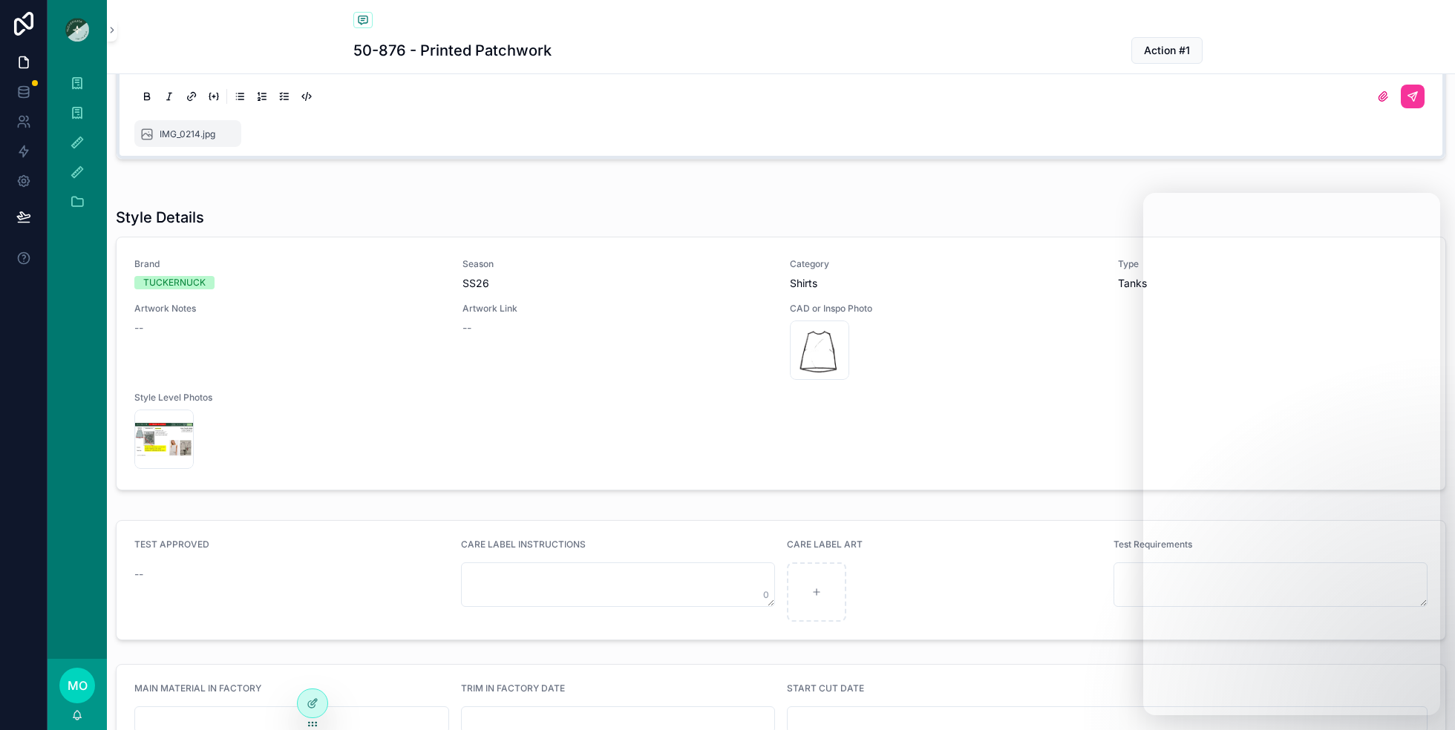
click at [1416, 96] on icon "scrollable content" at bounding box center [1413, 97] width 12 height 12
